Goal: Task Accomplishment & Management: Manage account settings

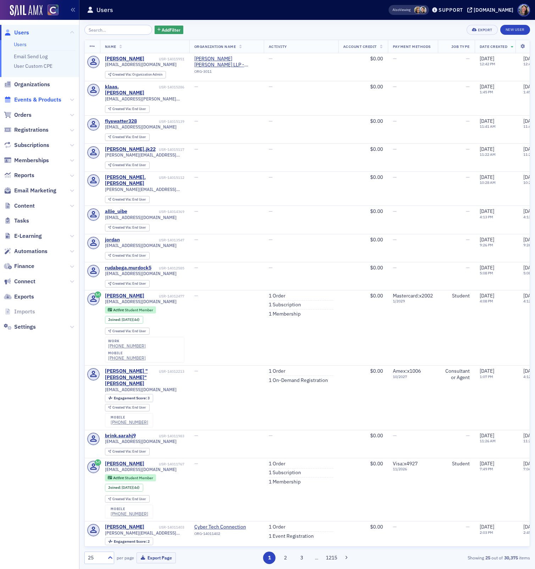
click at [40, 101] on span "Events & Products" at bounding box center [37, 100] width 47 height 8
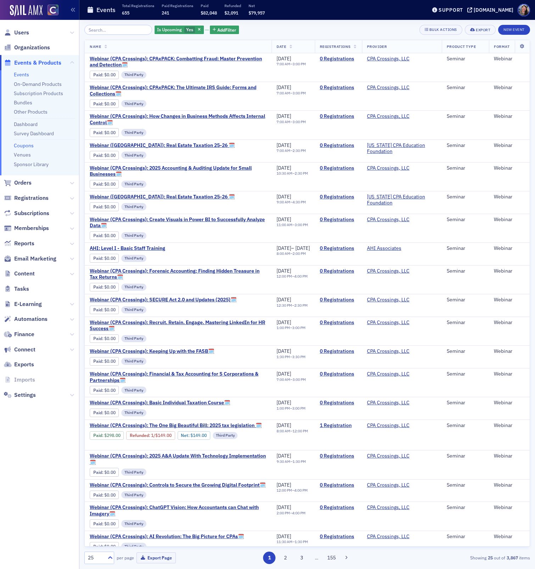
click at [24, 143] on link "Coupons" at bounding box center [24, 145] width 20 height 6
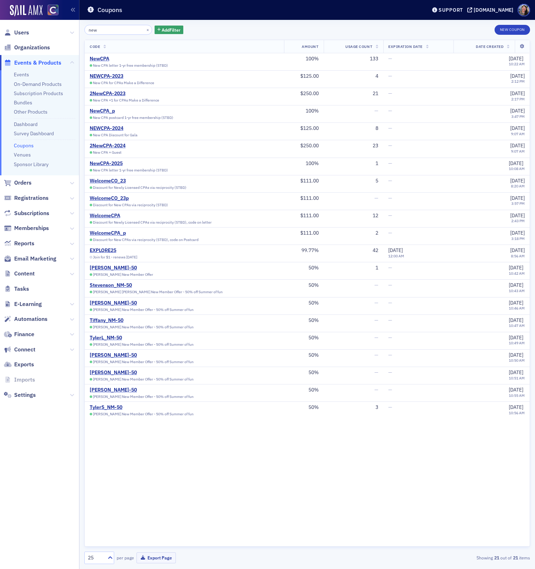
type input "new"
click at [510, 31] on button "New Coupon" at bounding box center [512, 30] width 35 height 10
click at [507, 32] on button "New Coupon" at bounding box center [512, 30] width 35 height 10
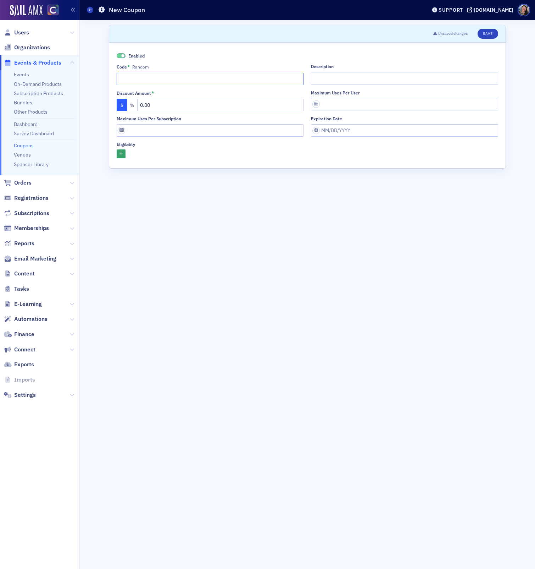
click at [141, 79] on input "Code * Random" at bounding box center [210, 79] width 187 height 12
paste input "2NewCPA-2024"
type input "2NewCPA-2025"
drag, startPoint x: 165, startPoint y: 108, endPoint x: 84, endPoint y: 107, distance: 80.9
click at [88, 108] on div "Scroll to Unsaved changes Save Enabled Code * Random 2NewCPA-2025 Description D…" at bounding box center [307, 294] width 446 height 549
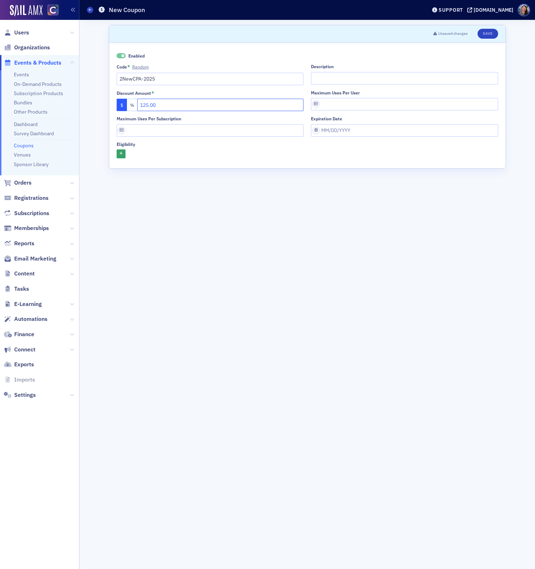
type input "125.00"
click at [164, 277] on form "Scroll to Unsaved changes Save Enabled Code * Random 2NewCPA-2025 Description D…" at bounding box center [307, 294] width 397 height 539
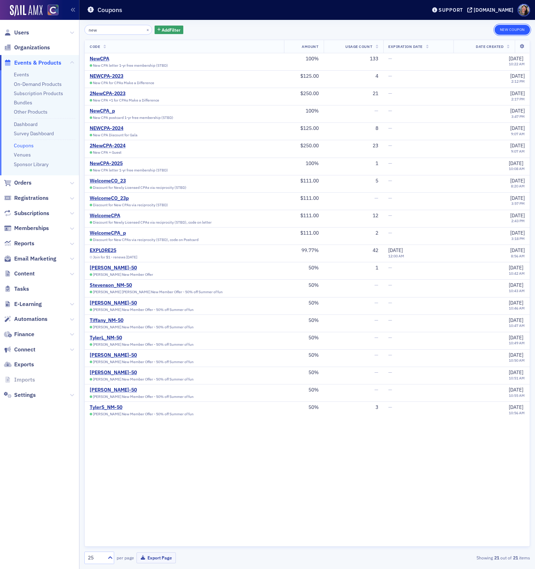
click at [511, 32] on button "New Coupon" at bounding box center [512, 30] width 35 height 10
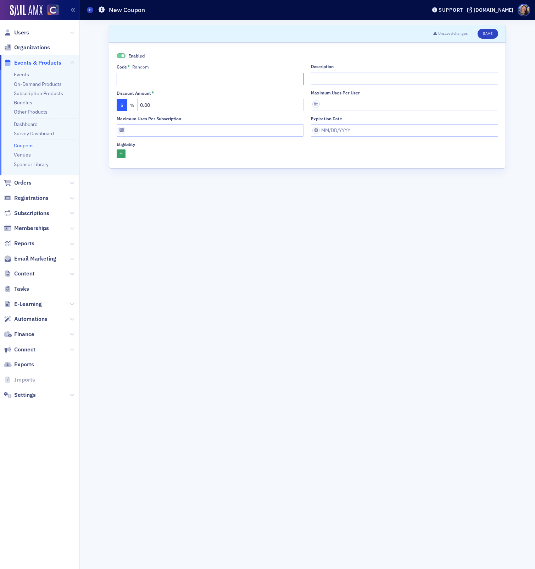
click at [154, 77] on input "Code * Random" at bounding box center [210, 79] width 187 height 12
paste input "2NewCPA-2024"
click at [168, 79] on input "2NewCPA-2024" at bounding box center [210, 79] width 187 height 12
type input "2NewCPA-2025"
click at [177, 107] on input "0.00" at bounding box center [220, 105] width 167 height 12
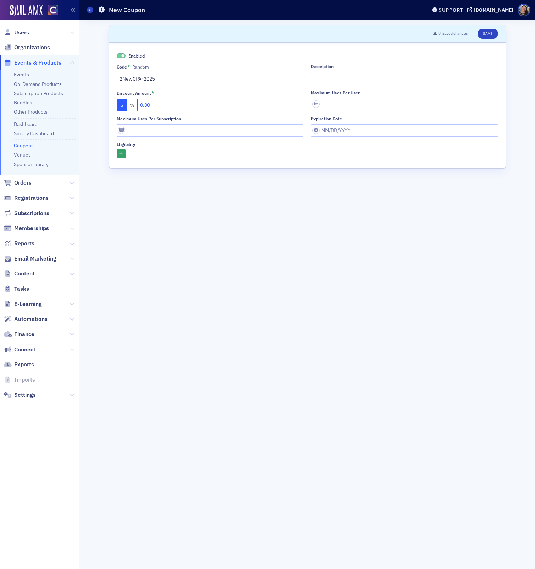
click at [177, 107] on input "0.00" at bounding box center [220, 105] width 167 height 12
click at [359, 81] on input "Description" at bounding box center [404, 78] width 187 height 12
click at [254, 108] on input "125.00" at bounding box center [220, 105] width 167 height 12
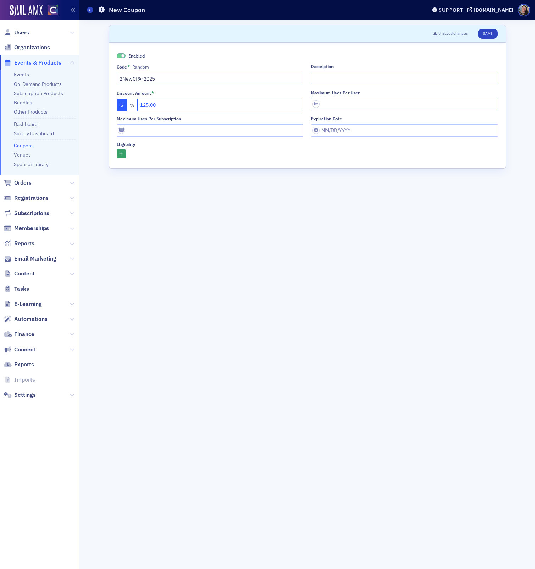
click at [254, 108] on input "125.00" at bounding box center [220, 105] width 167 height 12
type input "250.00"
click at [345, 73] on input "Description" at bounding box center [404, 78] width 187 height 12
drag, startPoint x: 325, startPoint y: 76, endPoint x: 355, endPoint y: 84, distance: 31.1
click at [325, 76] on input "CPAsMake a Dfiference" at bounding box center [404, 78] width 187 height 12
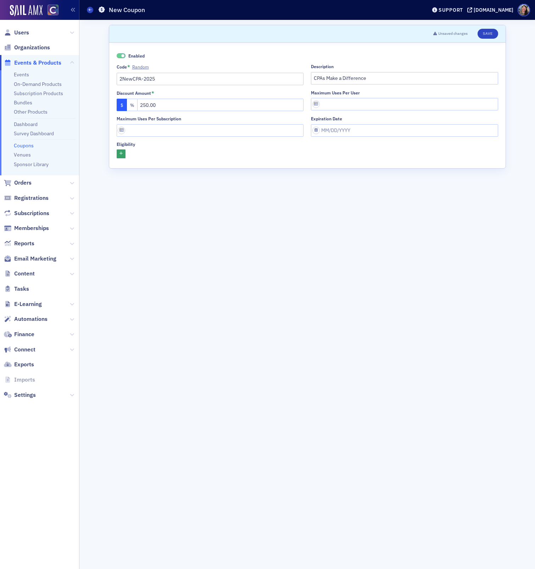
click at [403, 70] on div "Description CPAs Make a Difference" at bounding box center [404, 74] width 187 height 21
click at [403, 75] on input "CPAs Make a Difference" at bounding box center [404, 78] width 187 height 12
type input "CPAs Make a Difference - New CPA + Guest"
click at [491, 33] on button "Save" at bounding box center [488, 34] width 20 height 10
click at [30, 146] on link "Coupons" at bounding box center [24, 145] width 20 height 6
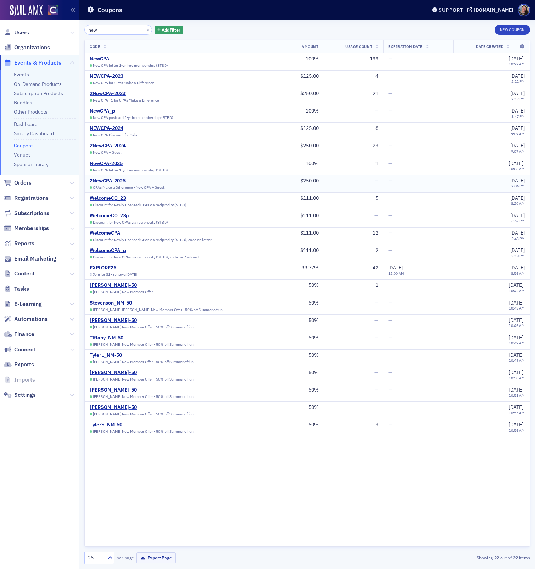
click at [115, 176] on td "2NewCPA-2025 CPAs Make a Difference - New CPA + Guest" at bounding box center [184, 183] width 199 height 17
click at [114, 178] on div "2NewCPA-2025" at bounding box center [127, 181] width 75 height 6
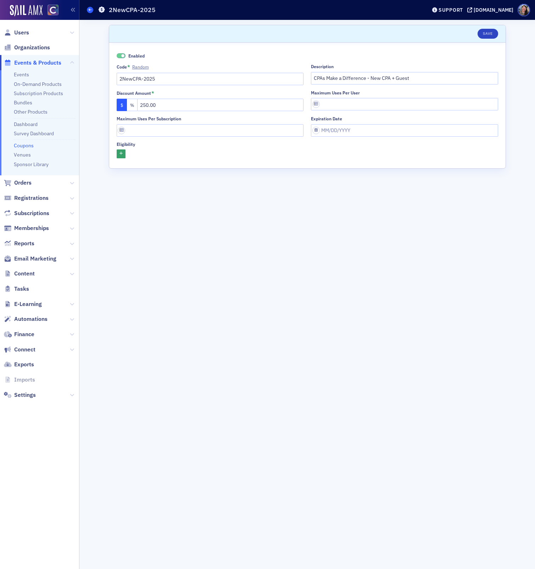
click at [89, 9] on icon at bounding box center [90, 9] width 3 height 3
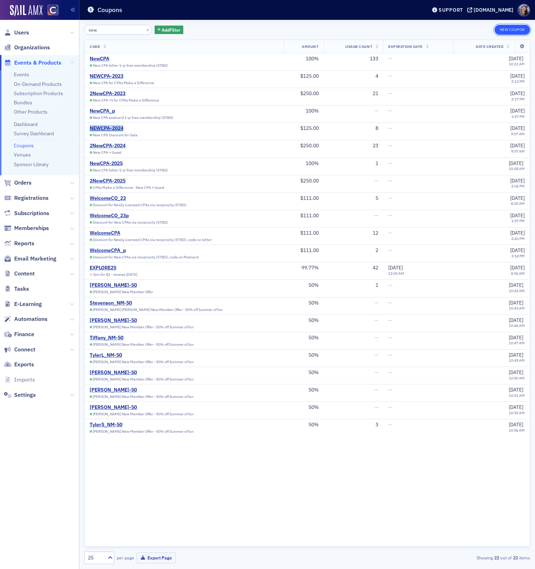
click at [504, 27] on button "New Coupon" at bounding box center [512, 30] width 35 height 10
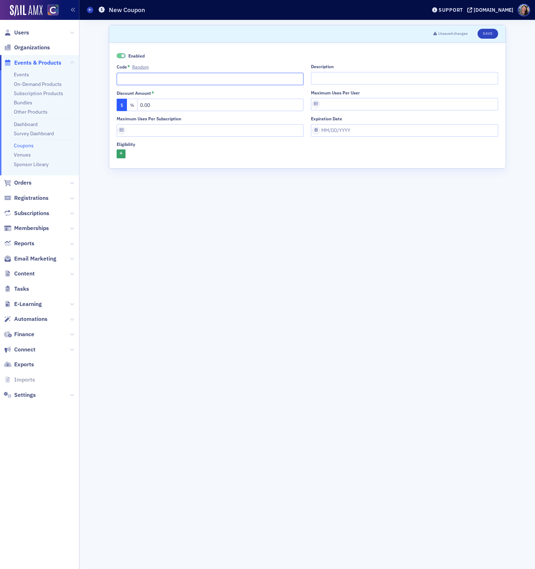
click at [125, 79] on input "Code * Random" at bounding box center [210, 79] width 187 height 12
paste input "NEWCPA-2024"
type input "NEWCPA-2025"
click at [336, 78] on input "Description" at bounding box center [404, 78] width 187 height 12
click at [177, 106] on input "0.00" at bounding box center [220, 105] width 167 height 12
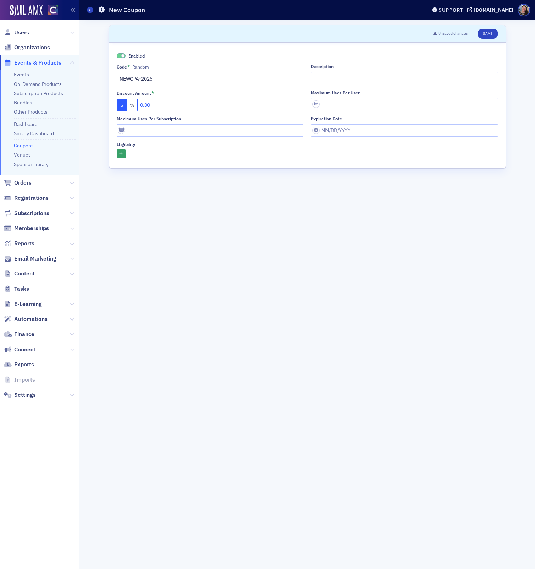
drag, startPoint x: 177, startPoint y: 106, endPoint x: 176, endPoint y: 101, distance: 5.5
click at [177, 106] on input "0.00" at bounding box center [220, 105] width 167 height 12
type input "125.00"
click at [249, 159] on div "Enabled Code * Random NEWCPA-2025 Description Discount Amount * $ % 125.00 Maxi…" at bounding box center [307, 106] width 397 height 126
click at [349, 79] on input "Description" at bounding box center [404, 78] width 187 height 12
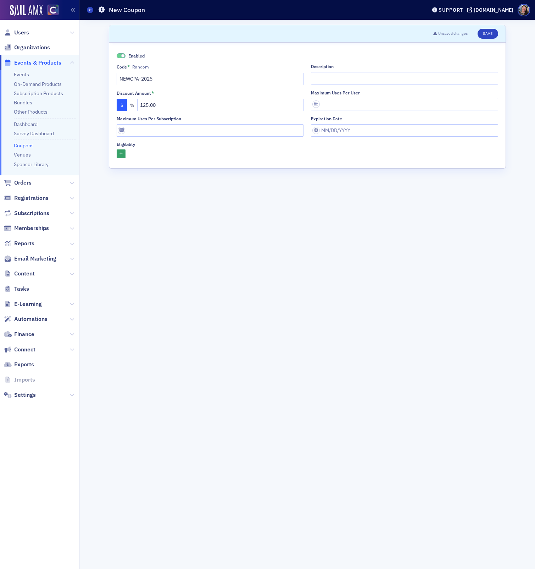
click at [337, 85] on div "Enabled Code * Random NEWCPA-2025 Description Discount Amount * $ % 125.00 Maxi…" at bounding box center [308, 105] width 382 height 106
click at [334, 80] on input "Description" at bounding box center [404, 78] width 187 height 12
type input "New CPA for Gala"
click at [488, 33] on button "Save" at bounding box center [488, 34] width 20 height 10
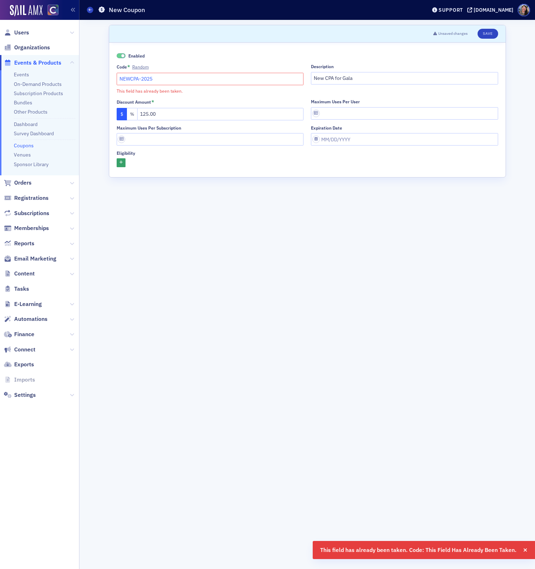
click at [175, 77] on input "NEWCPA-2025" at bounding box center [210, 79] width 187 height 12
click at [91, 9] on icon at bounding box center [90, 9] width 3 height 3
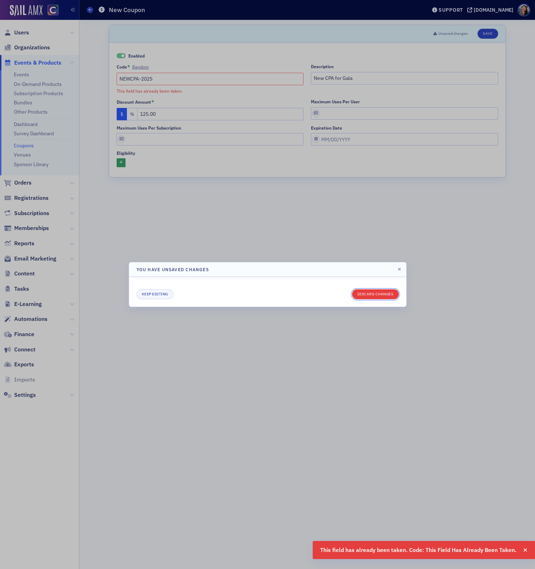
click at [379, 291] on button "Discard changes" at bounding box center [375, 294] width 47 height 10
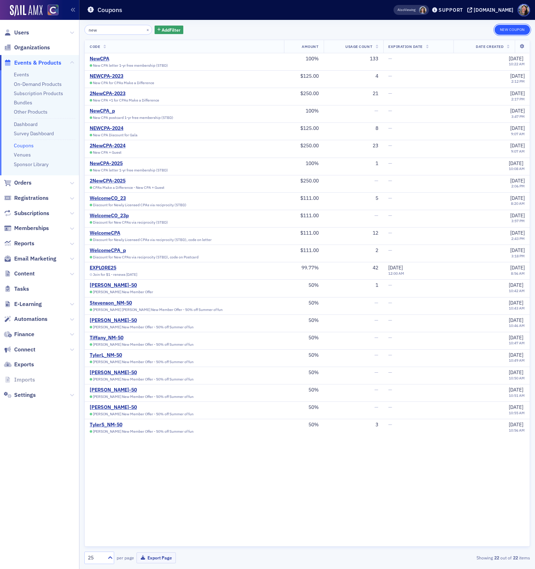
click at [514, 28] on button "New Coupon" at bounding box center [512, 30] width 35 height 10
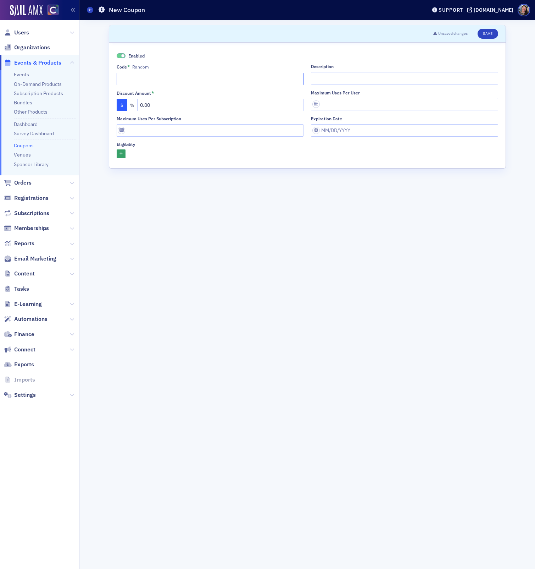
click at [160, 74] on input "Code * Random" at bounding box center [210, 79] width 187 height 12
type input "2025NewCPA"
type input "New CPA Gala Discount"
click at [176, 106] on input "0.00" at bounding box center [220, 105] width 167 height 12
type input "125.00"
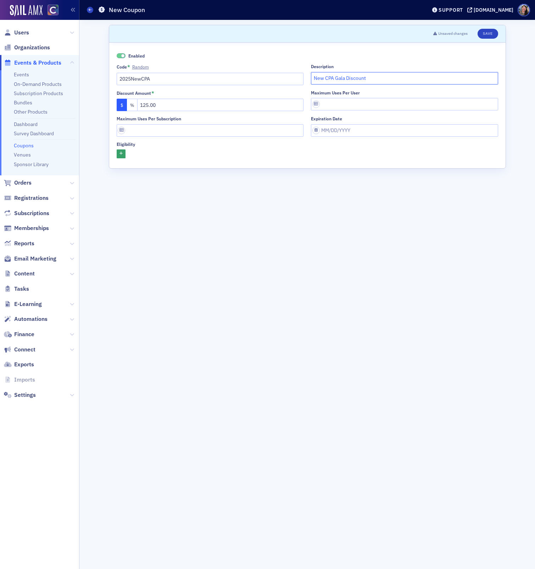
click at [415, 80] on input "New CPA Gala Discount" at bounding box center [404, 78] width 187 height 12
type input "New CPA Gala Discount, no guest"
click at [489, 32] on button "Save" at bounding box center [488, 34] width 20 height 10
click at [189, 77] on input "2025NewCPA" at bounding box center [210, 79] width 187 height 12
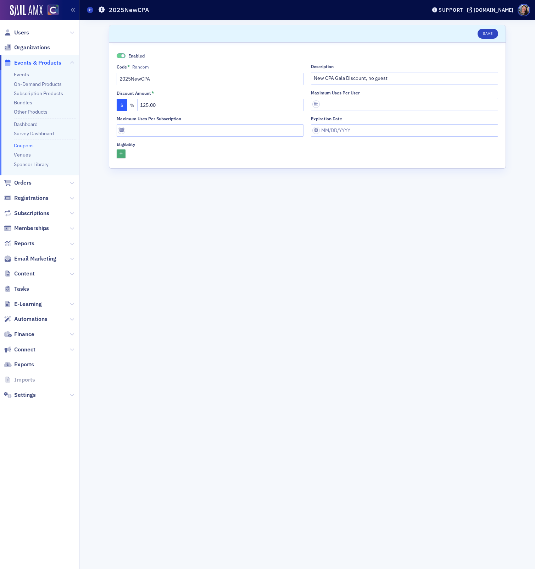
click at [121, 153] on icon "button" at bounding box center [121, 154] width 3 height 4
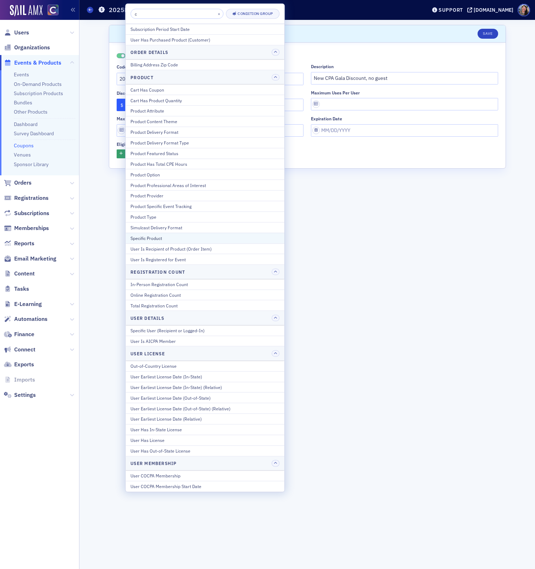
type input "c"
click at [170, 235] on div "Specific Product" at bounding box center [205, 238] width 149 height 6
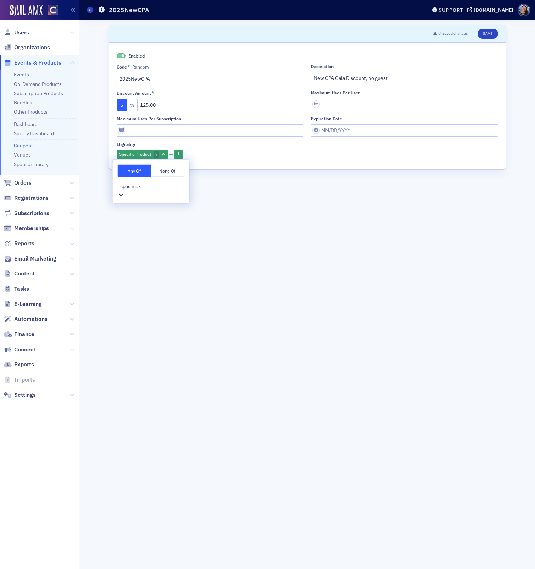
type input "cpas make"
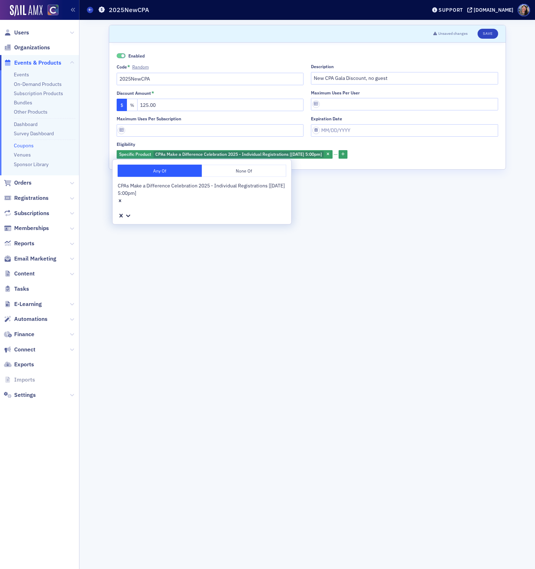
click at [387, 248] on form "Scroll to Unsaved changes Save Enabled Code * Random 2025NewCPA Description New…" at bounding box center [307, 294] width 397 height 539
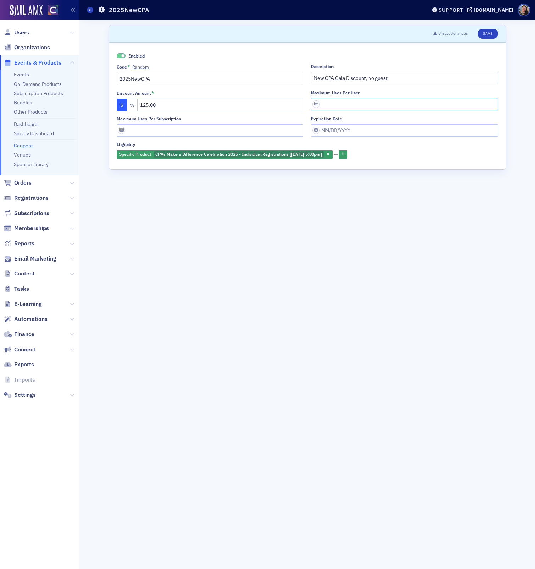
click at [370, 106] on input "Maximum uses per user" at bounding box center [404, 104] width 187 height 12
type input "1"
click at [486, 34] on button "Save" at bounding box center [488, 34] width 20 height 10
click at [23, 73] on link "Events" at bounding box center [21, 74] width 15 height 6
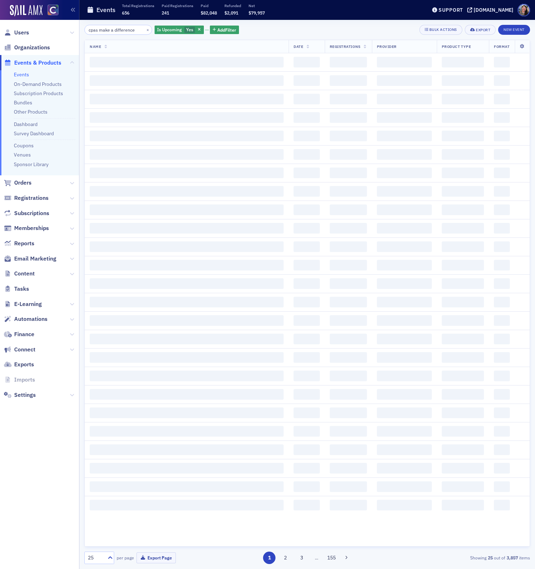
type input "cpas make a difference"
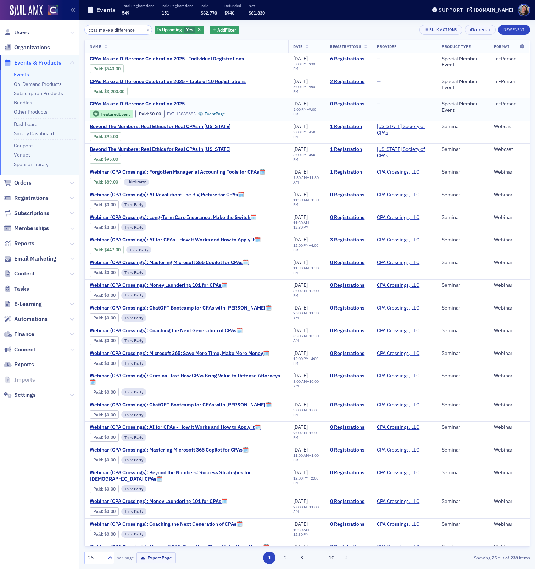
click at [167, 103] on span "CPAs Make a Difference Celebration 2025" at bounding box center [149, 104] width 119 height 6
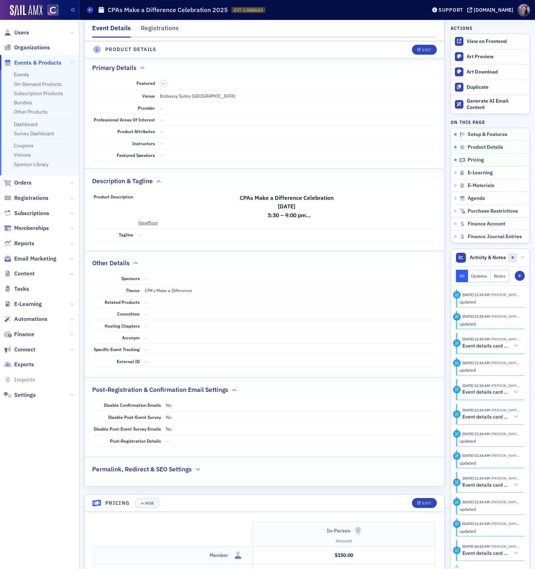
scroll to position [179, 0]
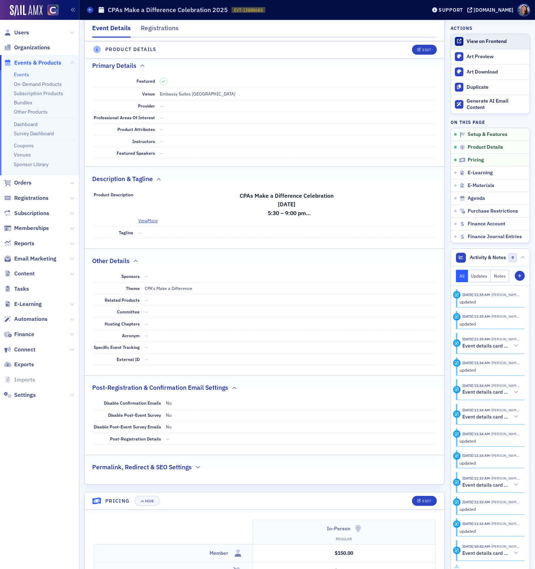
click at [492, 42] on div "View on Frontend" at bounding box center [497, 41] width 60 height 6
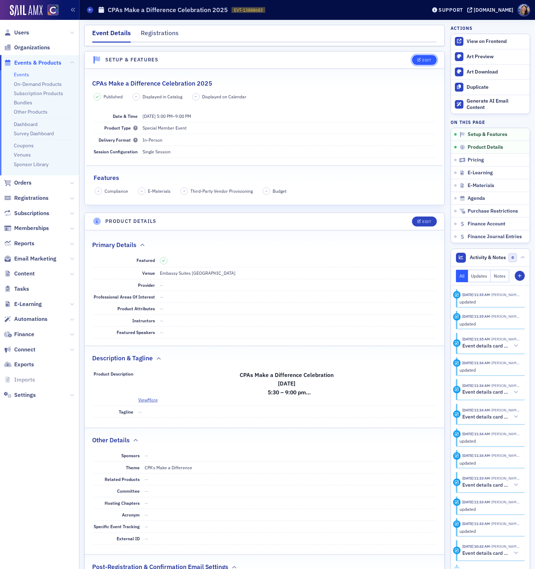
click at [428, 57] on button "Edit" at bounding box center [424, 60] width 24 height 10
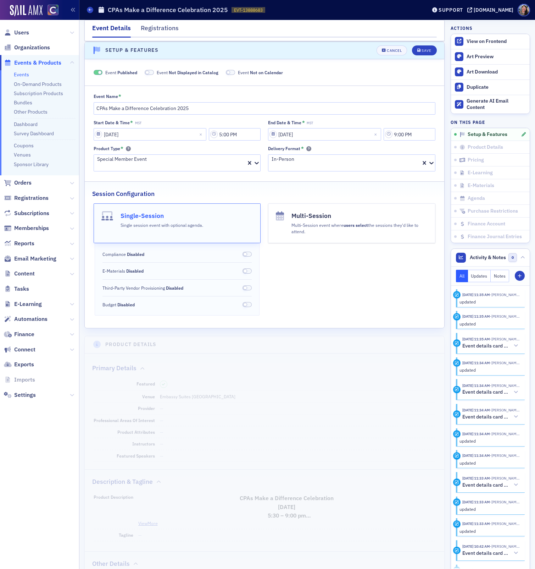
click at [172, 70] on span "Not Displayed in Catalog" at bounding box center [194, 73] width 50 height 6
click at [258, 74] on span "Not on Calendar" at bounding box center [258, 73] width 33 height 6
click at [426, 53] on button "Save" at bounding box center [424, 50] width 24 height 10
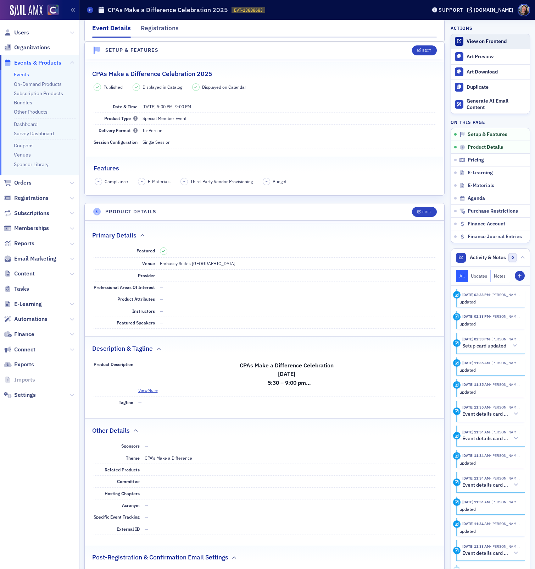
click at [486, 40] on div "View on Frontend" at bounding box center [497, 41] width 60 height 6
click at [26, 146] on link "Coupons" at bounding box center [24, 145] width 20 height 6
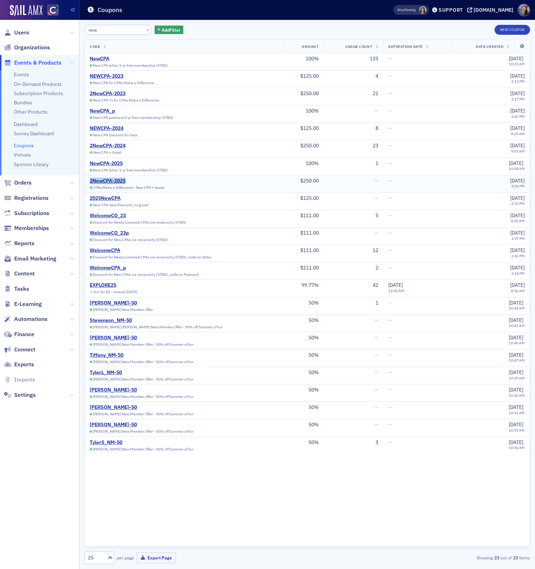
click at [112, 178] on div "2NewCPA-2025" at bounding box center [127, 181] width 75 height 6
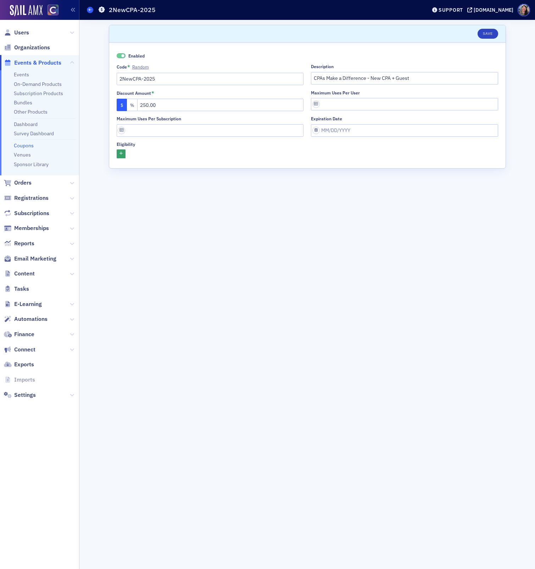
click at [92, 10] on icon at bounding box center [90, 9] width 3 height 3
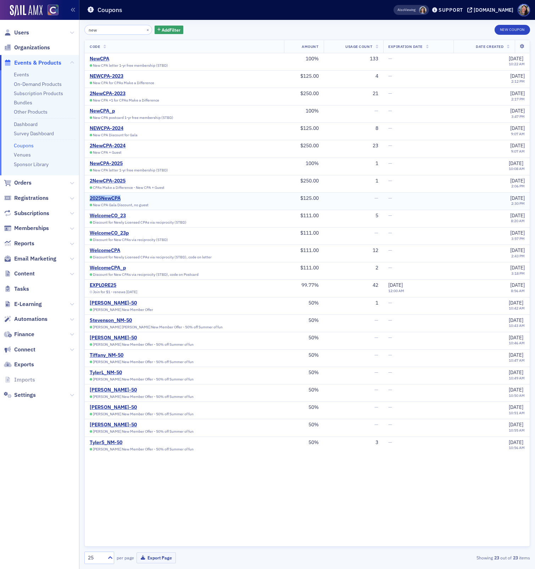
copy div "2025NewCPA"
click at [110, 195] on div "2025NewCPA" at bounding box center [124, 198] width 68 height 6
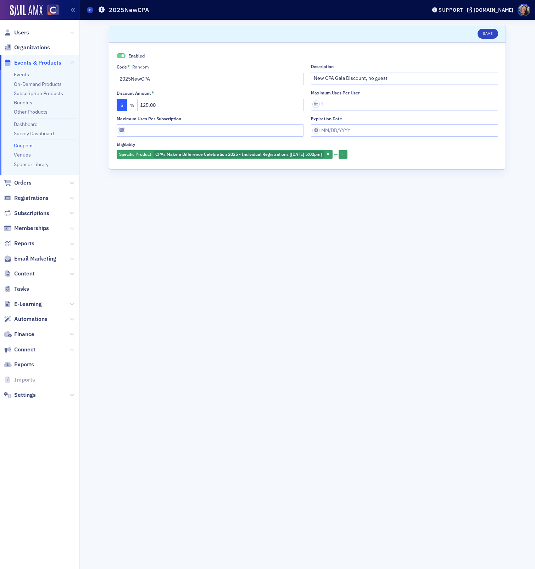
drag, startPoint x: 338, startPoint y: 104, endPoint x: 241, endPoint y: 80, distance: 99.7
click at [245, 80] on div "Enabled Code * Random 2025NewCPA Description New CPA Gala Discount, no guest Di…" at bounding box center [308, 105] width 382 height 107
type input "2"
click at [487, 34] on button "Save" at bounding box center [488, 34] width 20 height 10
click at [26, 275] on span "Content" at bounding box center [24, 274] width 21 height 8
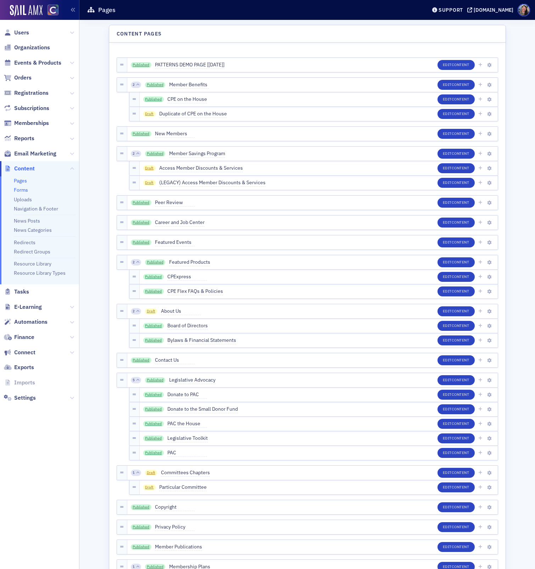
click at [26, 189] on link "Forms" at bounding box center [21, 190] width 14 height 6
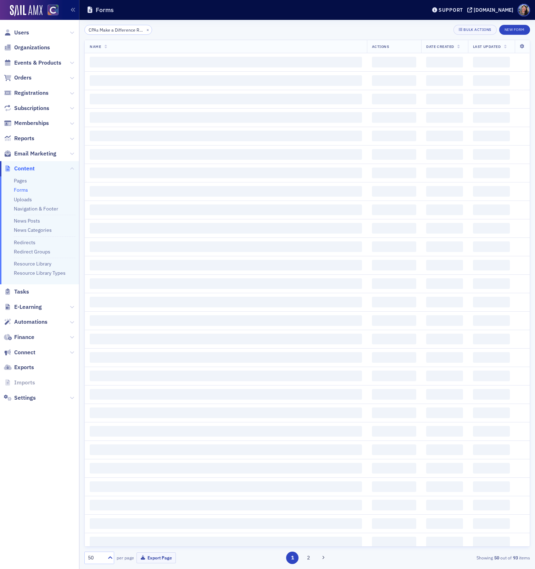
scroll to position [0, 40]
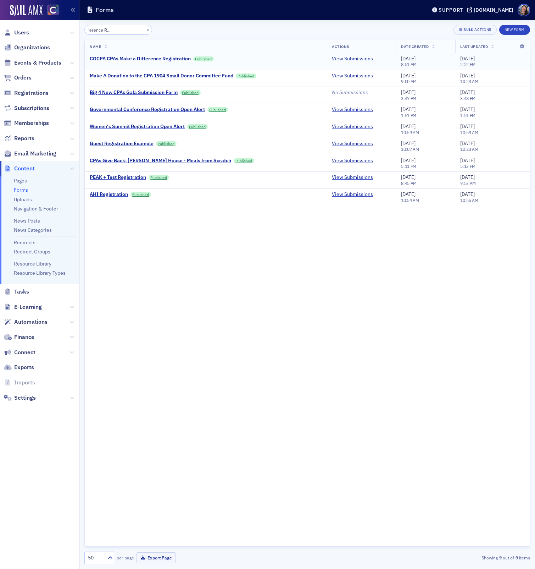
type input "CPAs Make a Difference Registration Options"
click at [166, 58] on div "COCPA CPAs Make a Difference Registration" at bounding box center [140, 59] width 101 height 6
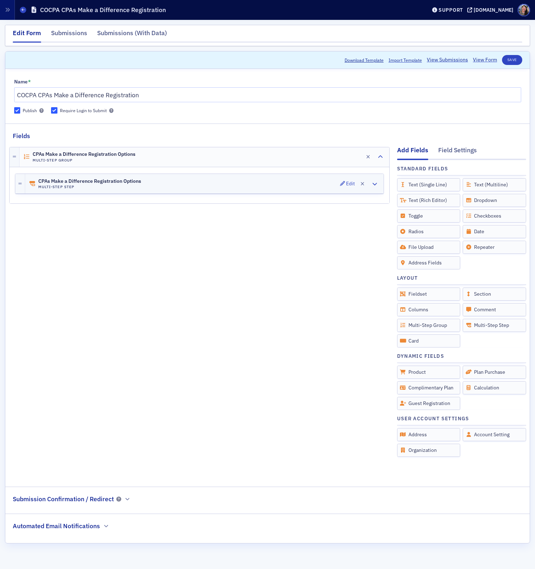
click at [175, 189] on div "CPAs Make a Difference Registration Options Multi-Step Step Edit" at bounding box center [204, 184] width 359 height 20
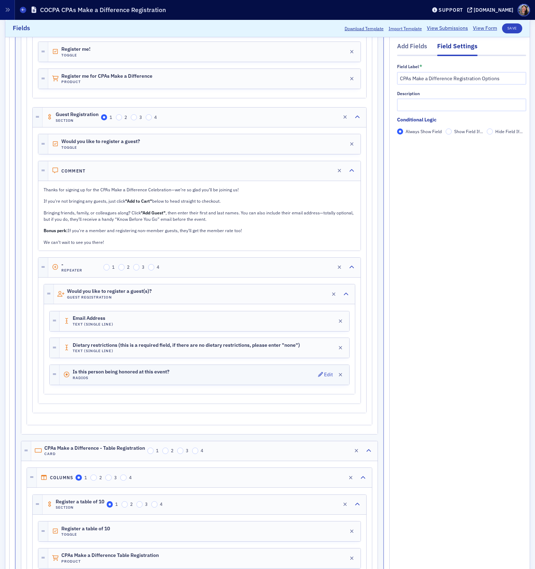
scroll to position [237, 0]
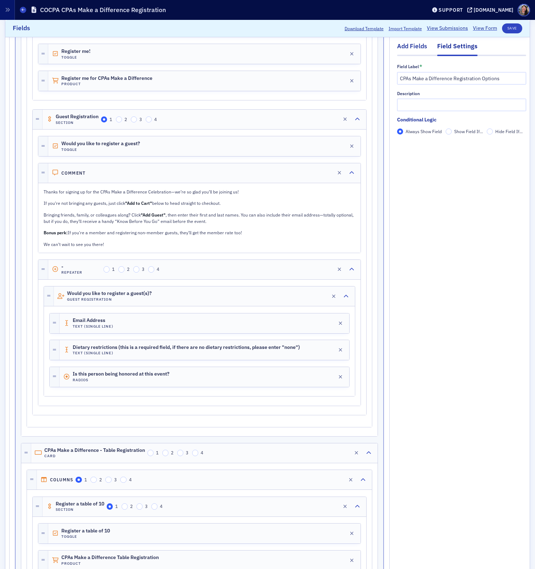
click at [418, 51] on div "Add Fields" at bounding box center [412, 48] width 30 height 13
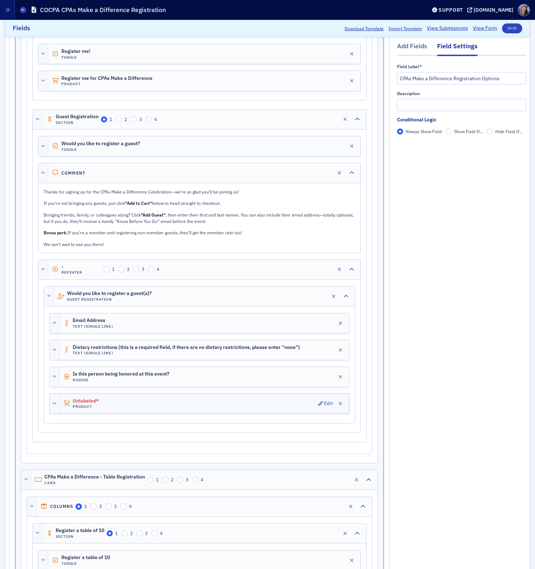
click at [242, 394] on div "Unlabeled* Product Edit" at bounding box center [205, 403] width 290 height 20
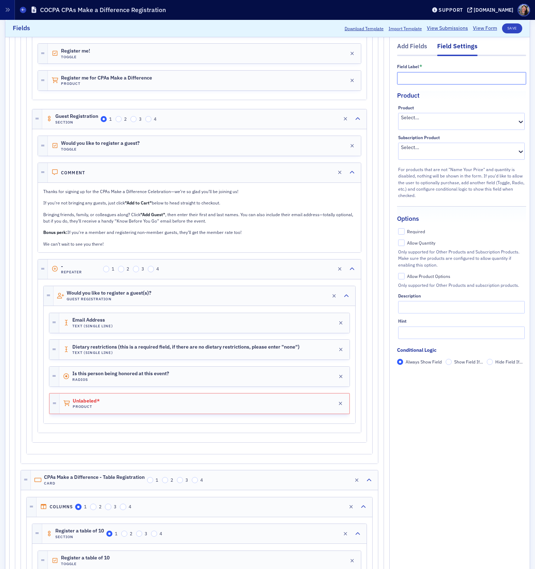
click at [424, 81] on input "text" at bounding box center [461, 78] width 129 height 12
type input "CPAs Make a Difference Guest"
click at [435, 121] on div at bounding box center [459, 124] width 116 height 7
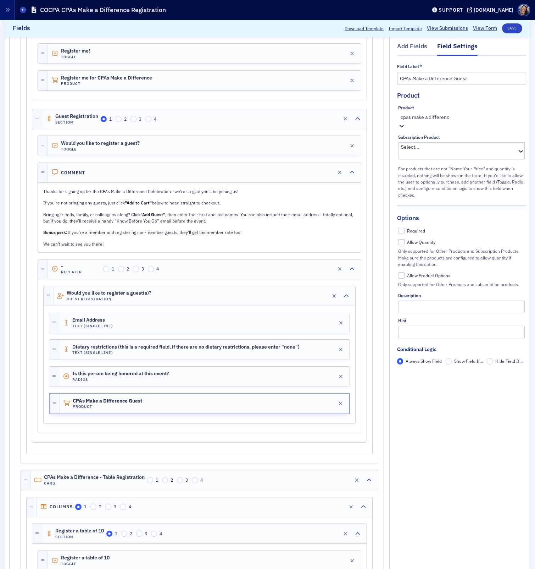
type input "cpas make a difference"
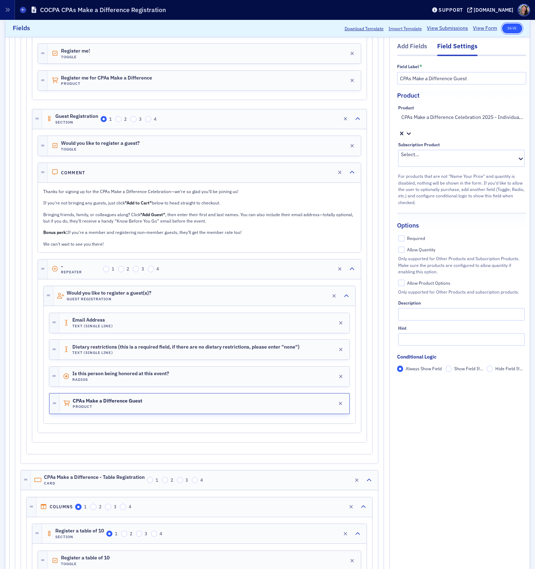
click at [518, 26] on button "Save" at bounding box center [512, 28] width 20 height 10
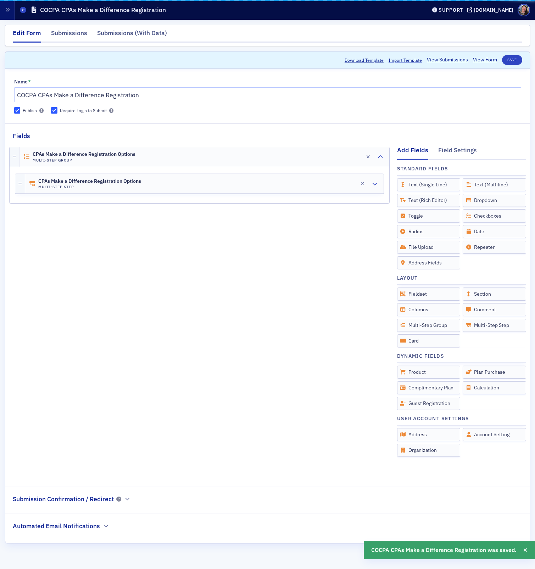
scroll to position [0, 0]
click at [513, 56] on button "Save" at bounding box center [512, 60] width 20 height 10
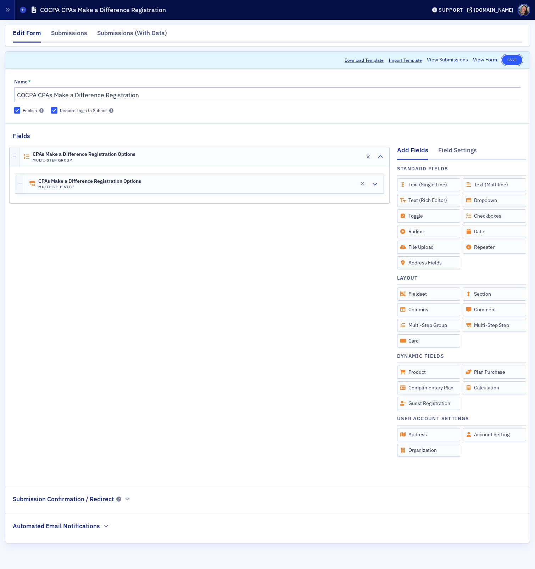
click at [514, 59] on button "Save" at bounding box center [512, 60] width 20 height 10
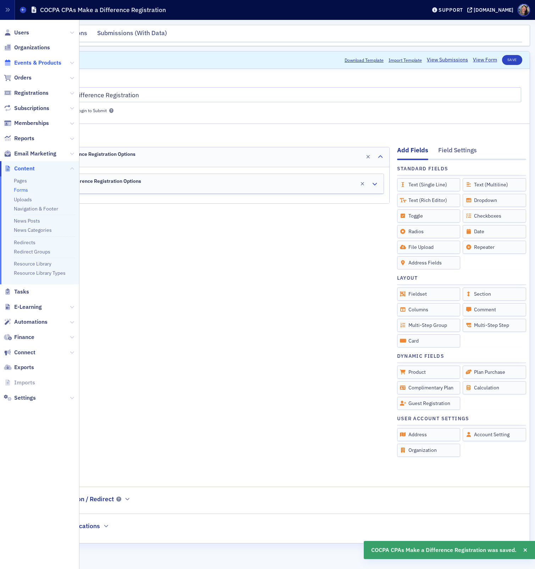
click at [21, 62] on span "Events & Products" at bounding box center [37, 63] width 47 height 8
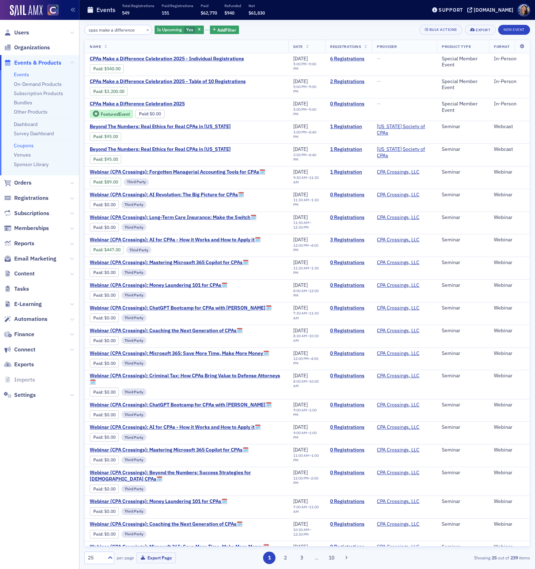
click at [25, 144] on link "Coupons" at bounding box center [24, 145] width 20 height 6
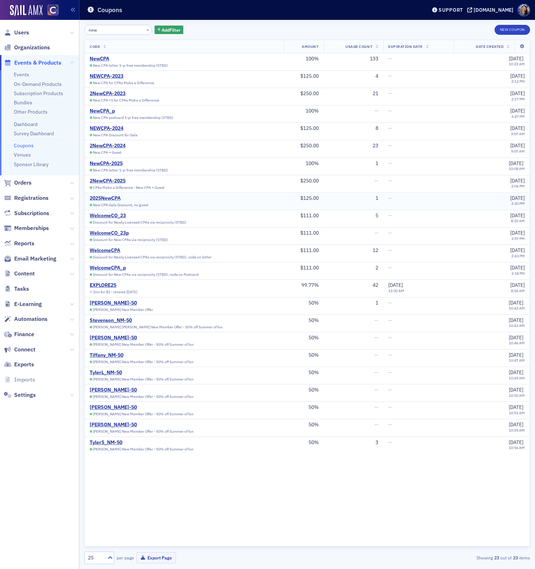
click at [113, 197] on div "2025NewCPA" at bounding box center [124, 198] width 68 height 6
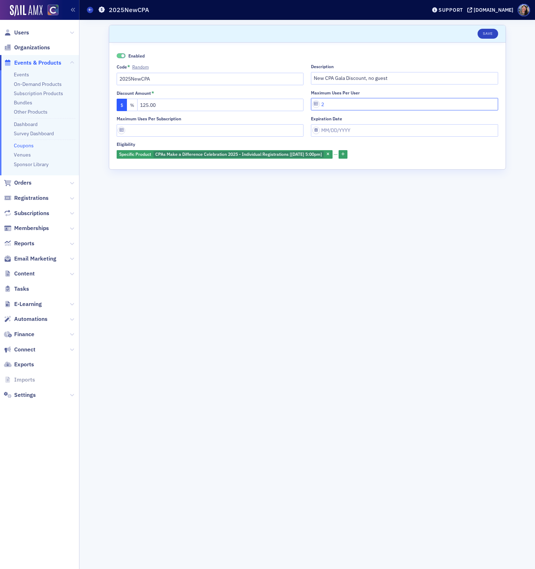
click at [331, 105] on input "2" at bounding box center [404, 104] width 187 height 12
click at [229, 131] on input "Maximum uses per subscription" at bounding box center [210, 130] width 187 height 12
type input "2"
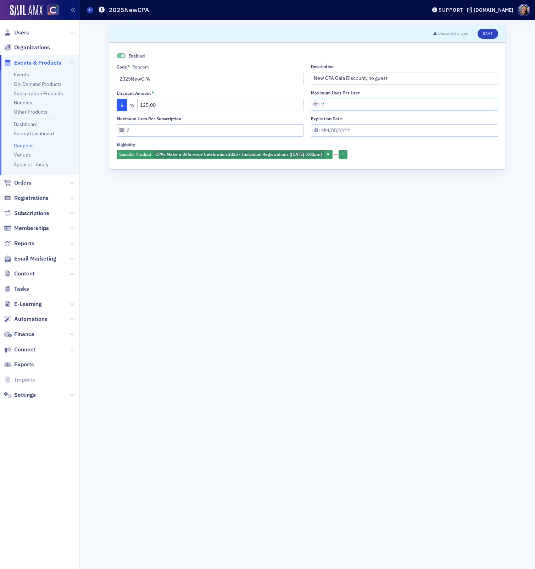
click at [351, 101] on input "2" at bounding box center [404, 104] width 187 height 12
click at [345, 156] on icon "button" at bounding box center [343, 155] width 3 height 4
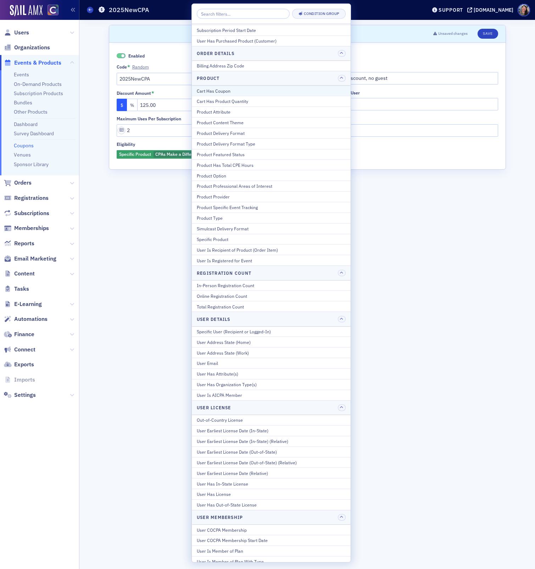
scroll to position [2, 0]
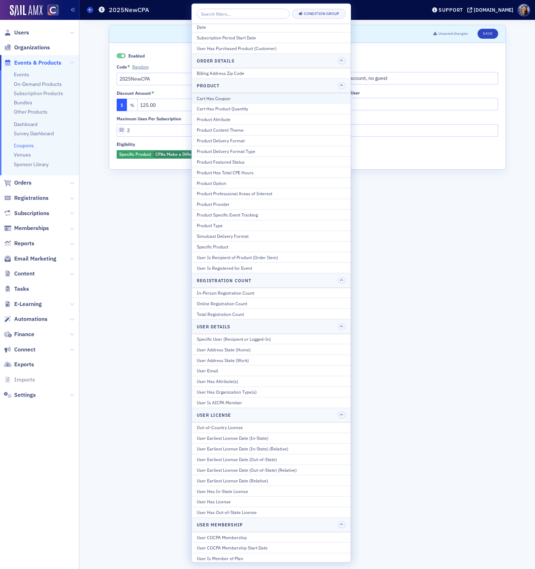
click at [236, 98] on div "Cart Has Coupon" at bounding box center [271, 98] width 149 height 6
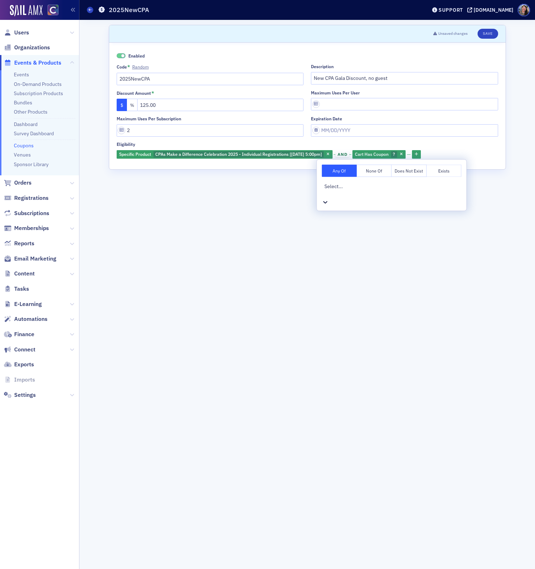
click at [394, 190] on div at bounding box center [393, 193] width 137 height 7
click at [403, 153] on icon "button" at bounding box center [401, 155] width 3 height 4
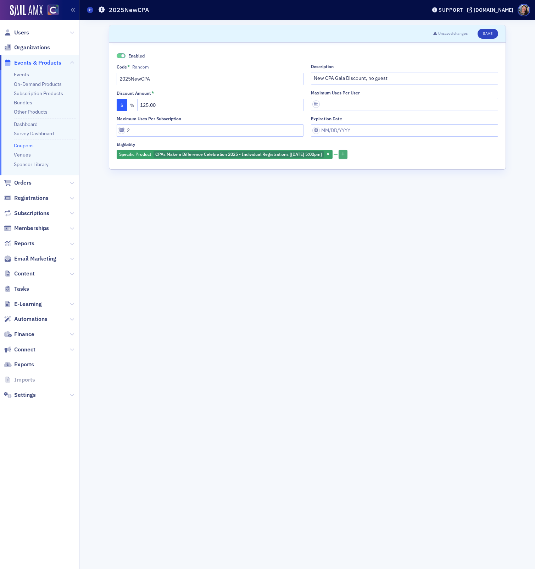
click at [345, 153] on icon "button" at bounding box center [343, 155] width 3 height 4
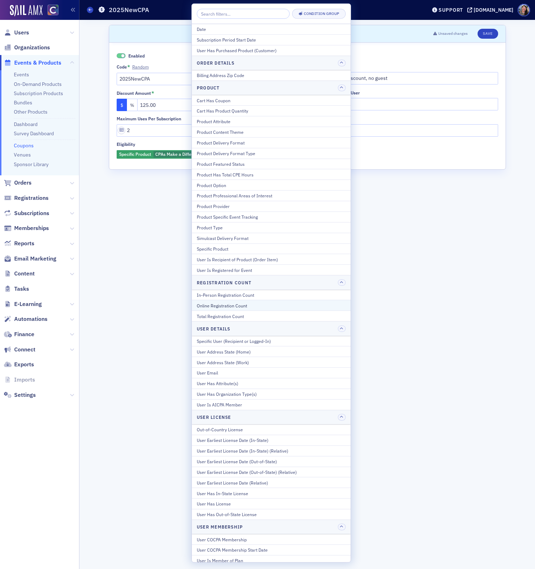
scroll to position [10, 0]
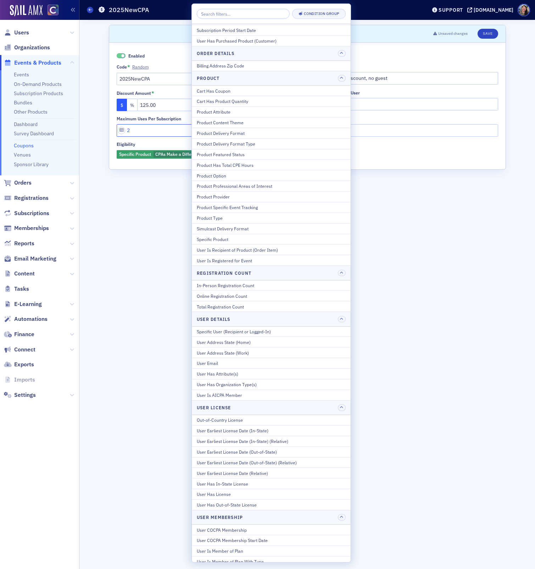
click at [154, 130] on input "2" at bounding box center [210, 130] width 187 height 12
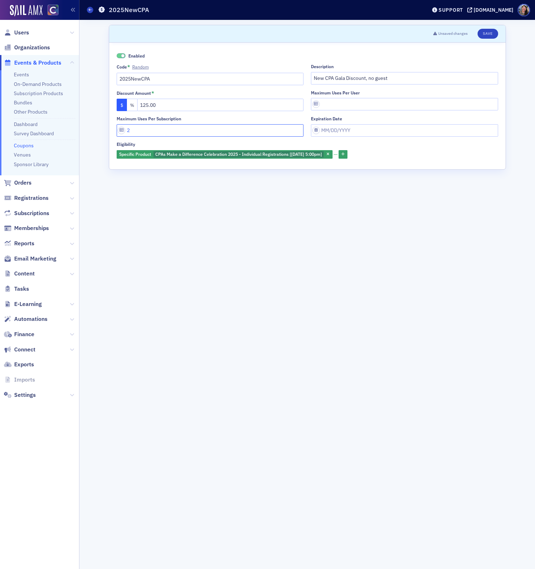
click at [154, 130] on input "2" at bounding box center [210, 130] width 187 height 12
click at [345, 155] on icon "button" at bounding box center [343, 155] width 3 height 4
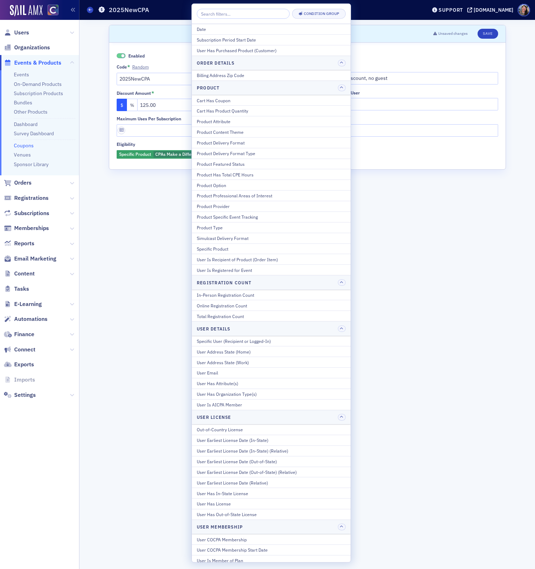
click at [114, 197] on form "Scroll to Unsaved changes Save Enabled Code * Random 2025NewCPA Description New…" at bounding box center [307, 294] width 397 height 539
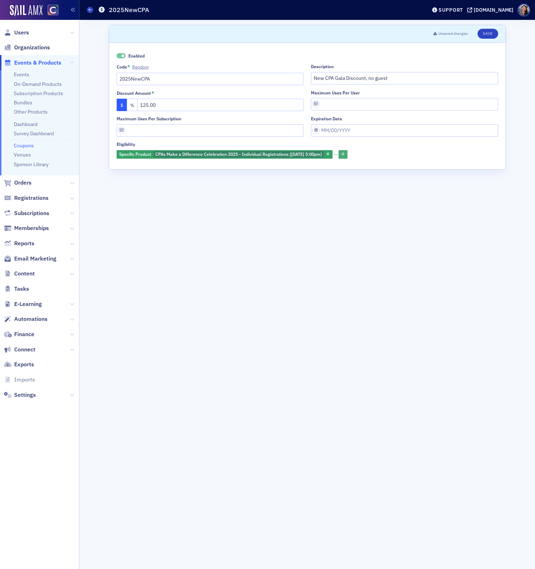
click at [348, 151] on button "button" at bounding box center [343, 154] width 9 height 9
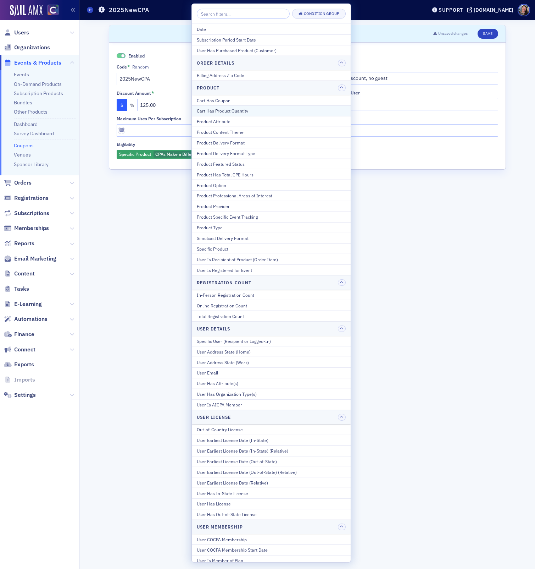
click at [278, 109] on div "Cart Has Product Quantity" at bounding box center [271, 110] width 149 height 6
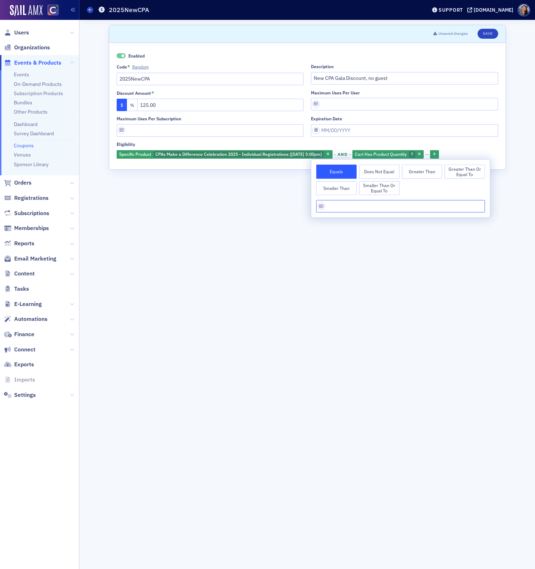
click at [359, 209] on input "Discount Amount *" at bounding box center [400, 206] width 169 height 12
type input "2"
click at [488, 34] on button "Save" at bounding box center [488, 34] width 20 height 10
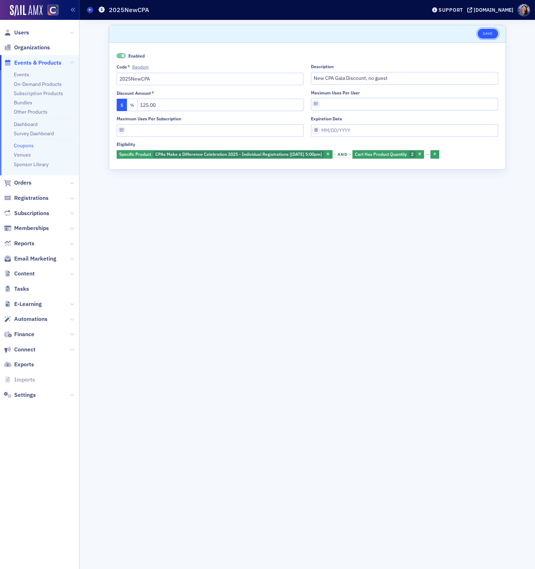
click at [487, 35] on button "Save" at bounding box center [488, 34] width 20 height 10
click at [165, 77] on input "2025NewCPA" at bounding box center [210, 79] width 187 height 12
click at [151, 132] on input "Maximum uses per subscription" at bounding box center [210, 130] width 187 height 12
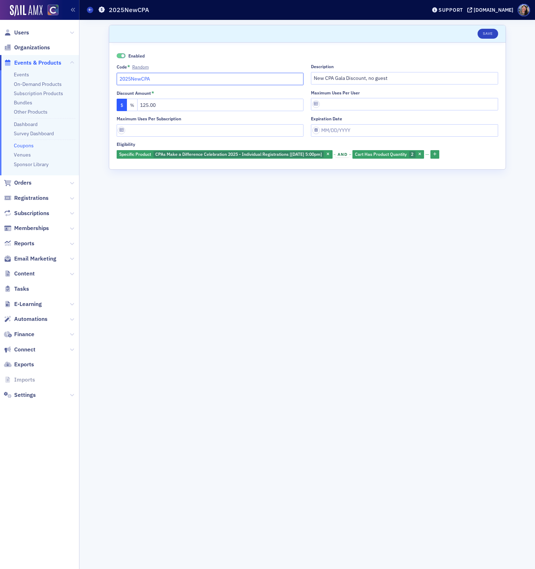
click at [156, 82] on input "2025NewCPA" at bounding box center [210, 79] width 187 height 12
click at [421, 155] on icon "button" at bounding box center [420, 155] width 3 height 4
click at [490, 36] on button "Save" at bounding box center [488, 34] width 20 height 10
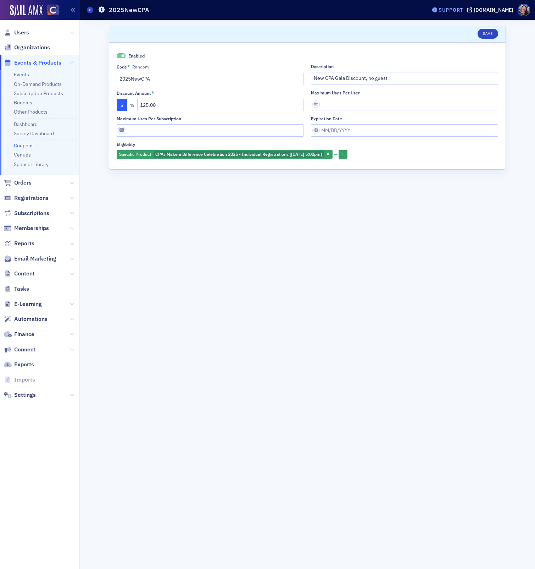
click at [463, 9] on div "Support" at bounding box center [451, 10] width 24 height 6
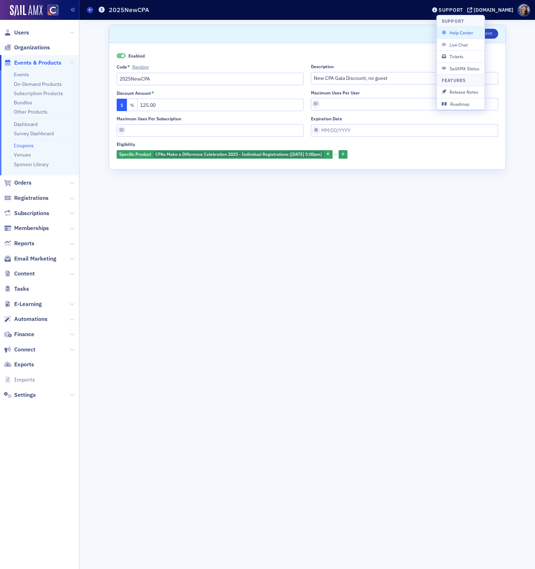
click at [458, 33] on span "Help Center" at bounding box center [461, 32] width 38 height 6
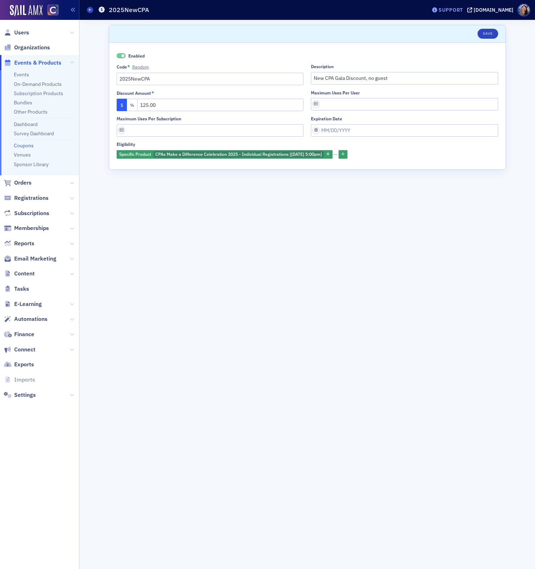
click at [459, 12] on div "Support" at bounding box center [451, 10] width 24 height 6
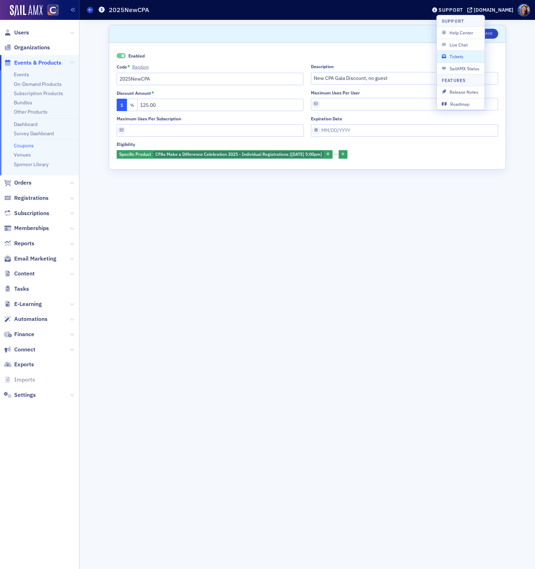
click at [461, 56] on span "Tickets" at bounding box center [461, 56] width 38 height 6
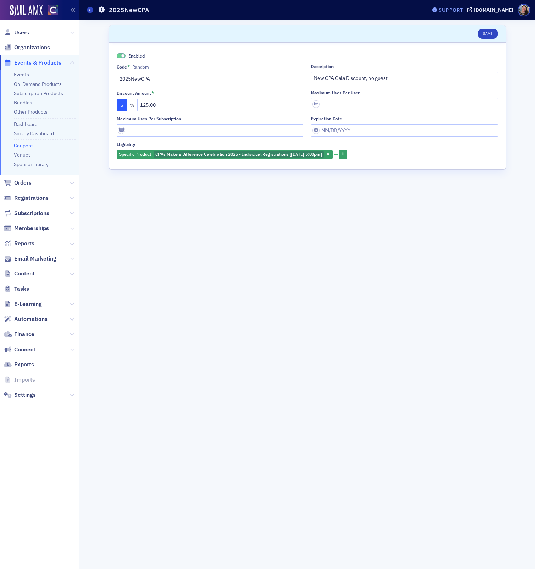
click at [463, 11] on div "Support" at bounding box center [451, 10] width 24 height 6
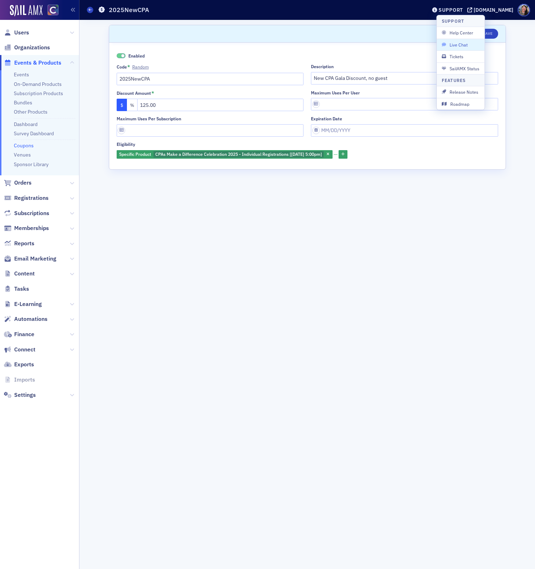
click at [461, 42] on span "Live Chat" at bounding box center [461, 45] width 38 height 6
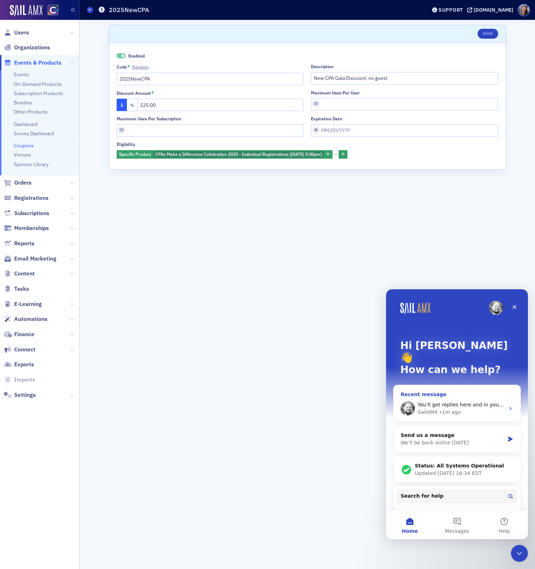
click at [471, 408] on div "SailAMX • 1m ago" at bounding box center [461, 411] width 87 height 7
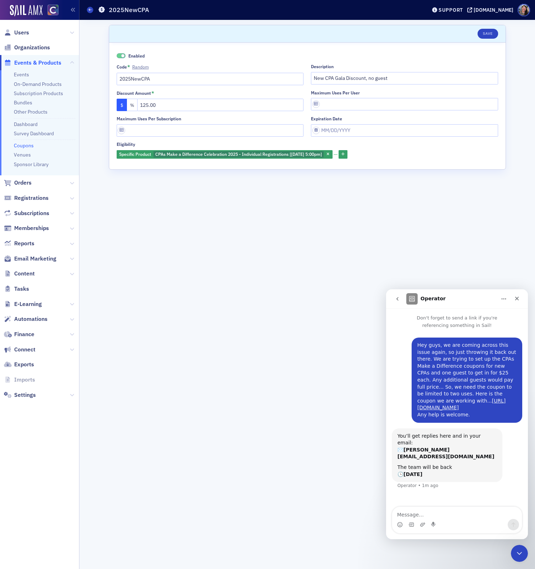
click at [237, 374] on form "Scroll to Save Enabled Code * Random 2025NewCPA Description New CPA Gala Discou…" at bounding box center [307, 294] width 397 height 539
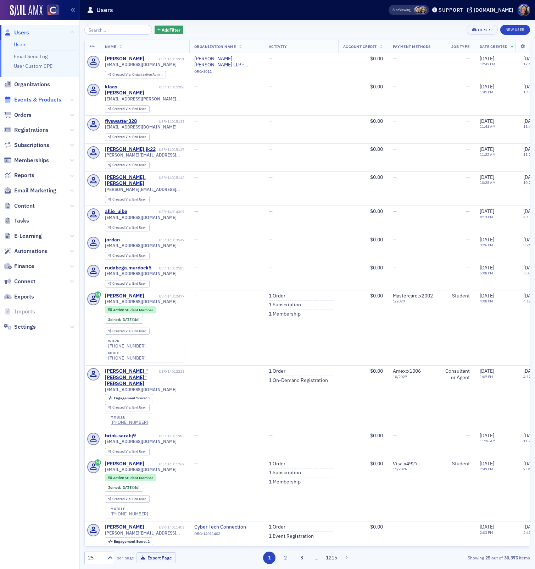
click at [30, 99] on span "Events & Products" at bounding box center [37, 100] width 47 height 8
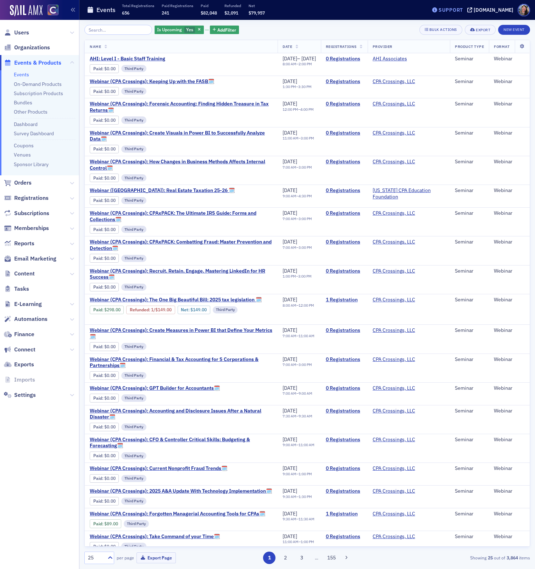
click at [461, 12] on div "Support" at bounding box center [451, 10] width 24 height 6
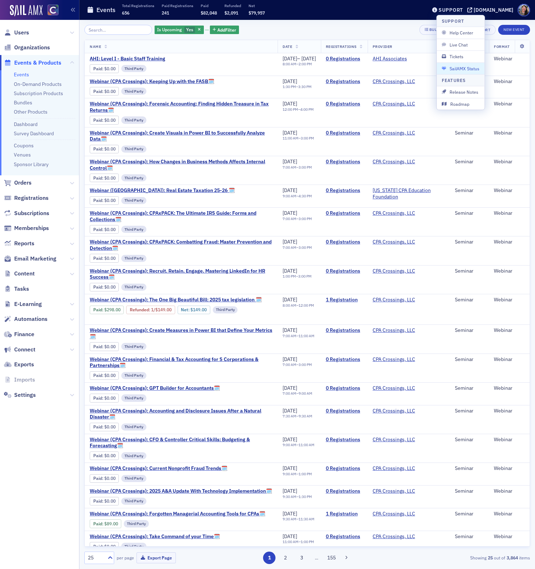
click at [457, 69] on span "SailAMX Status" at bounding box center [461, 68] width 38 height 6
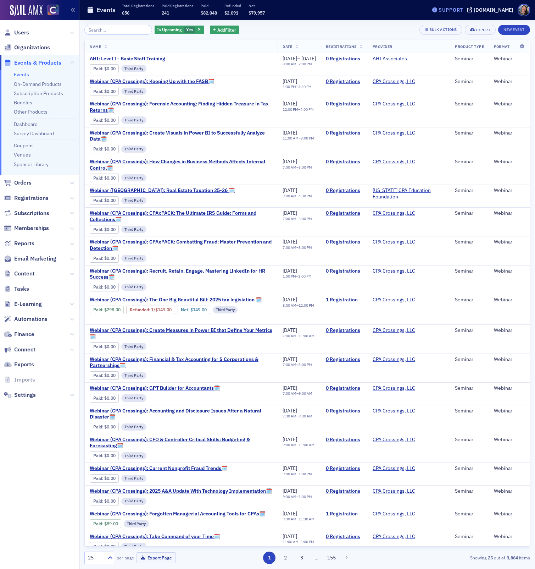
click at [455, 10] on div "Support" at bounding box center [451, 10] width 24 height 6
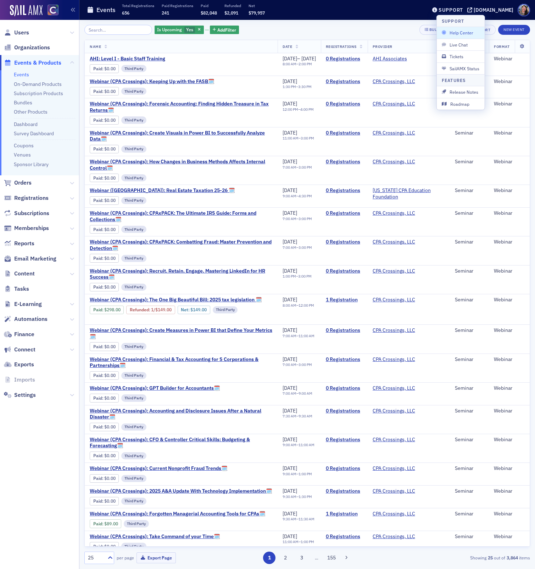
click at [453, 33] on span "Help Center" at bounding box center [461, 32] width 38 height 6
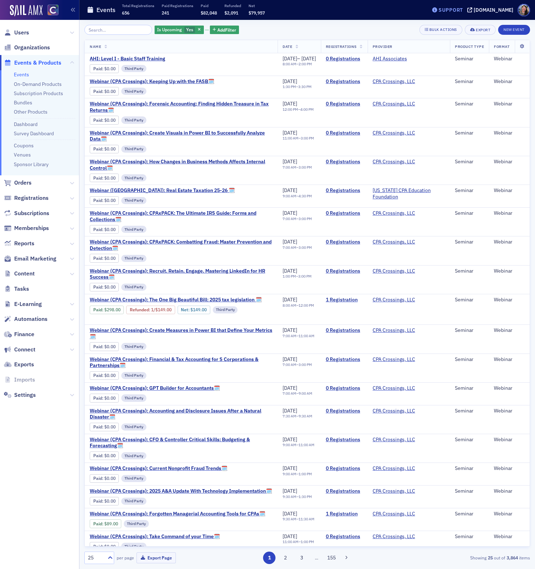
click at [463, 8] on div "Support" at bounding box center [451, 10] width 24 height 6
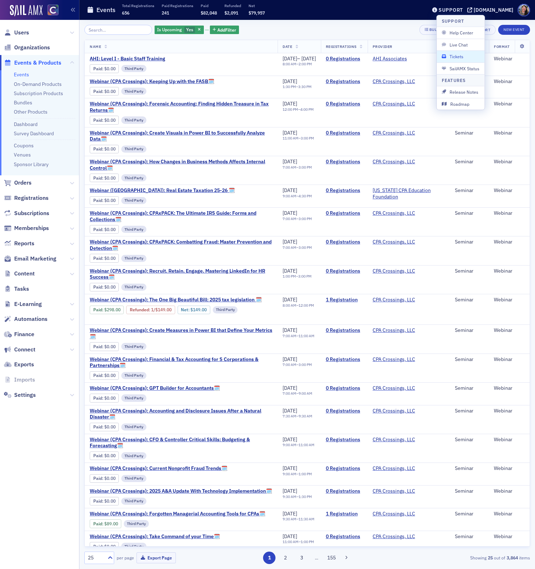
click at [460, 58] on span "Tickets" at bounding box center [461, 56] width 38 height 6
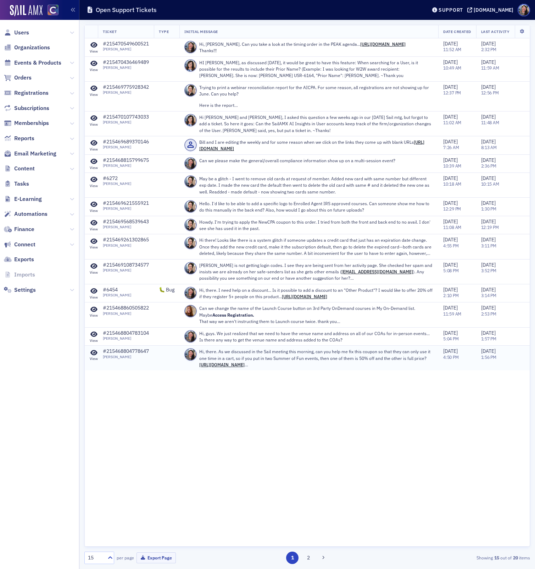
click at [254, 367] on p "Hi, there. As we discussed in the Sail meeting this morning, can you help me fi…" at bounding box center [316, 358] width 234 height 20
click at [276, 366] on p "Hi, there. As we discussed in the Sail meeting this morning, can you help me fi…" at bounding box center [316, 358] width 234 height 20
click at [434, 370] on td "Hi, there. As we discussed in the Sail meeting this morning, can you help me fi…" at bounding box center [308, 357] width 259 height 25
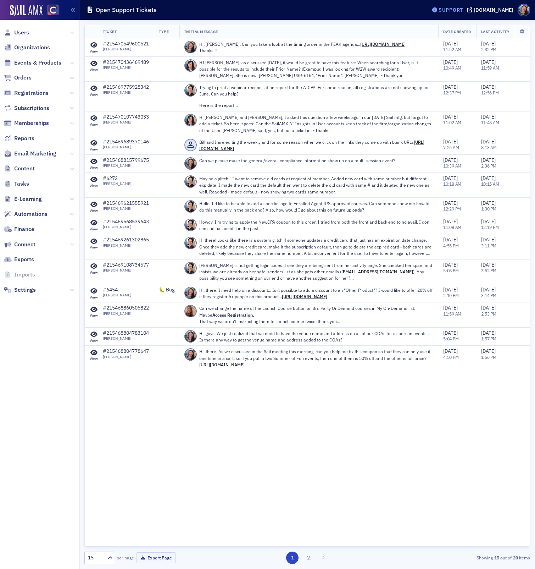
click at [463, 12] on div "Support" at bounding box center [451, 10] width 24 height 6
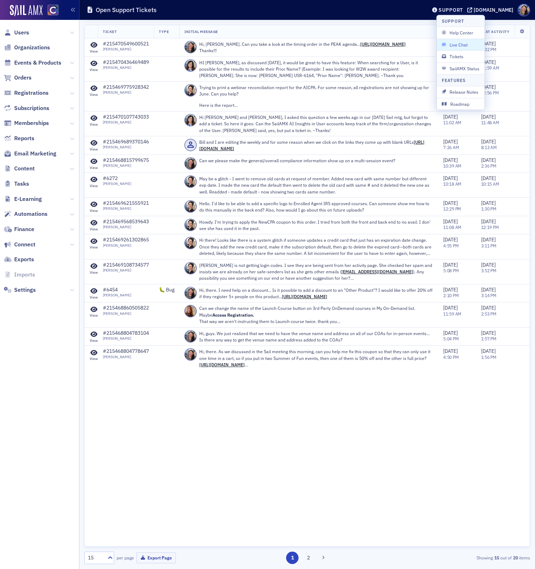
click at [456, 45] on span "Live Chat" at bounding box center [461, 45] width 38 height 6
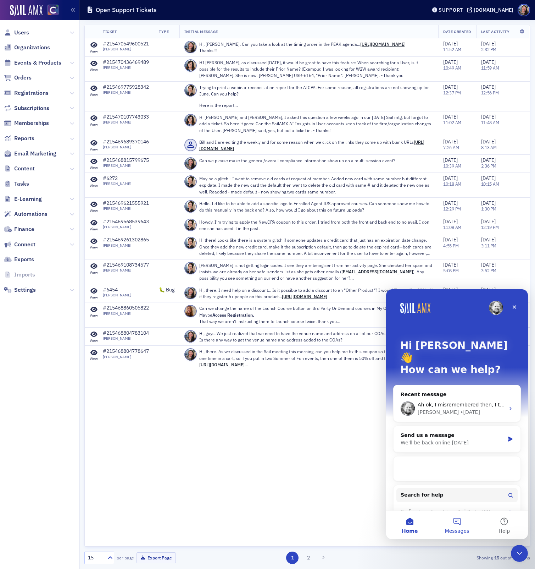
click at [460, 530] on span "Messages" at bounding box center [457, 530] width 24 height 5
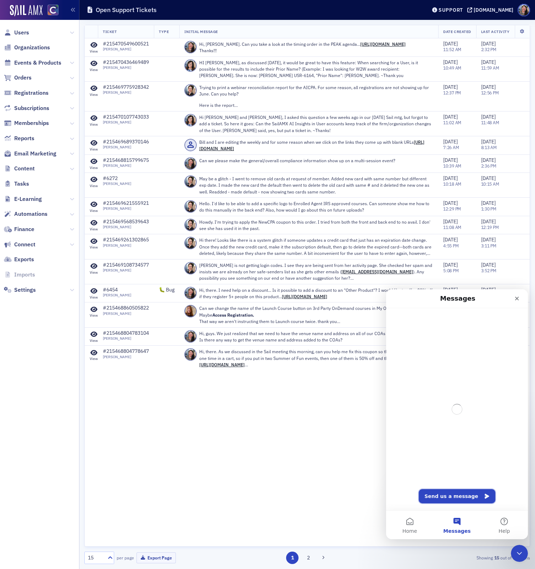
click at [453, 496] on button "Send us a message" at bounding box center [457, 496] width 77 height 14
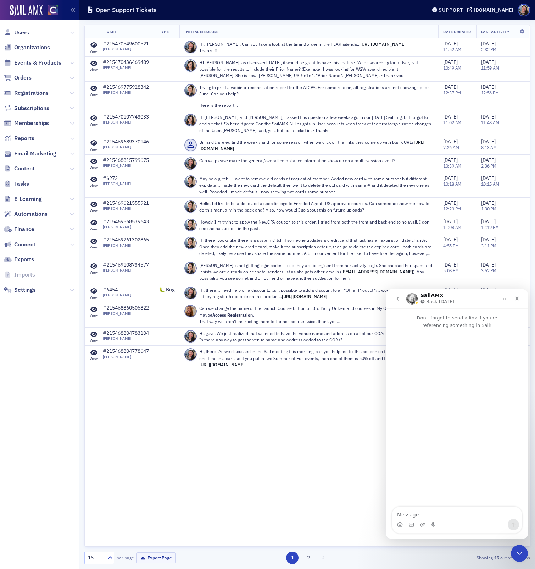
click at [432, 513] on textarea "Message…" at bounding box center [457, 513] width 130 height 12
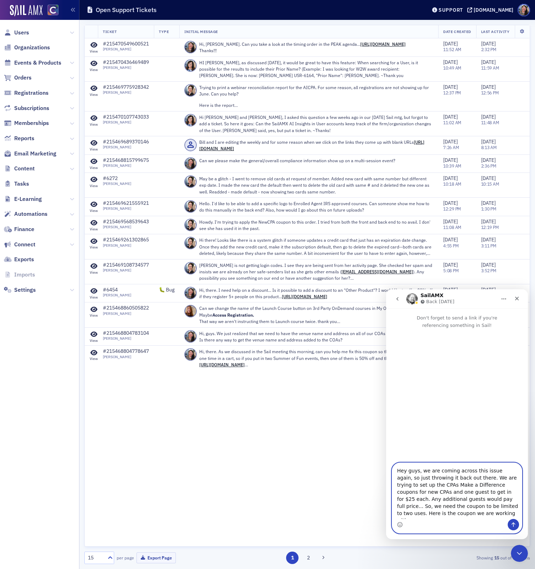
paste textarea "2025NewCPA"
drag, startPoint x: 502, startPoint y: 514, endPoint x: 468, endPoint y: 514, distance: 33.7
click at [468, 514] on textarea "Hey guys, we are coming across this issue again, so just throwing it back out t…" at bounding box center [457, 491] width 130 height 56
paste textarea "[URL][DOMAIN_NAME]"
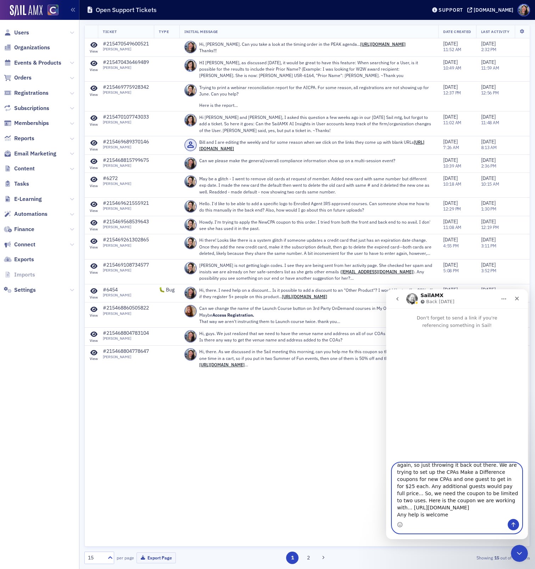
type textarea "Hey guys, we are coming across this issue again, so just throwing it back out t…"
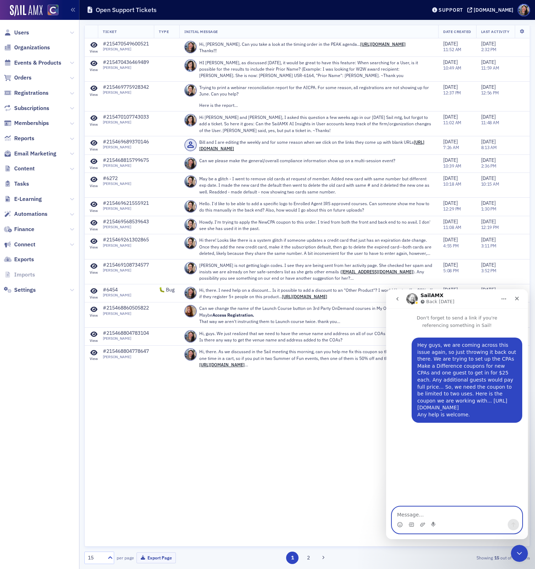
scroll to position [0, 0]
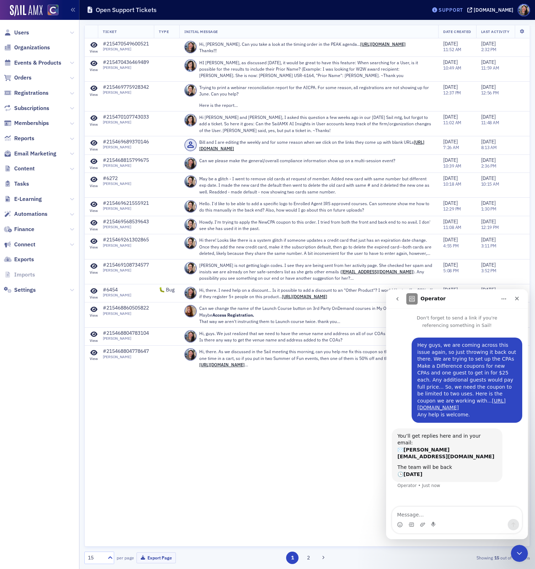
click at [460, 14] on div "Support" at bounding box center [447, 10] width 33 height 10
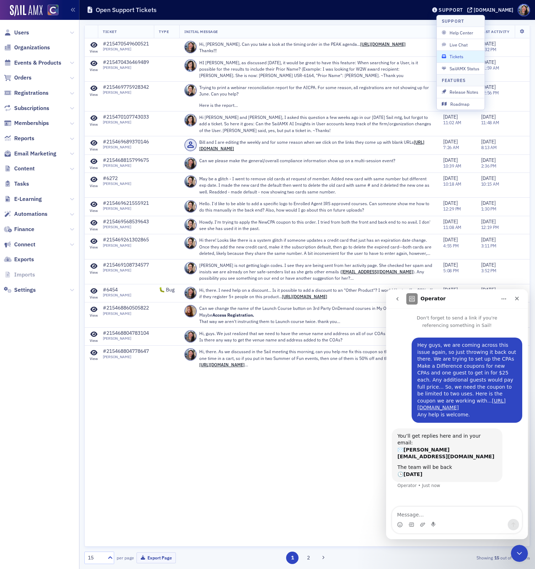
click at [455, 58] on span "Tickets" at bounding box center [461, 56] width 38 height 6
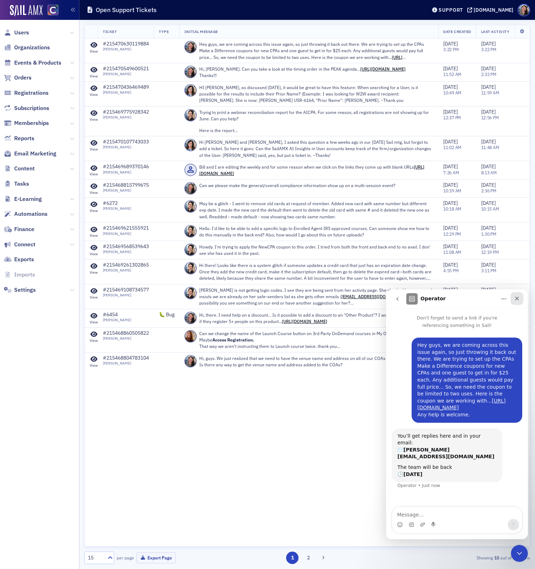
click at [518, 300] on icon "Close" at bounding box center [517, 298] width 6 height 6
